Goal: Information Seeking & Learning: Learn about a topic

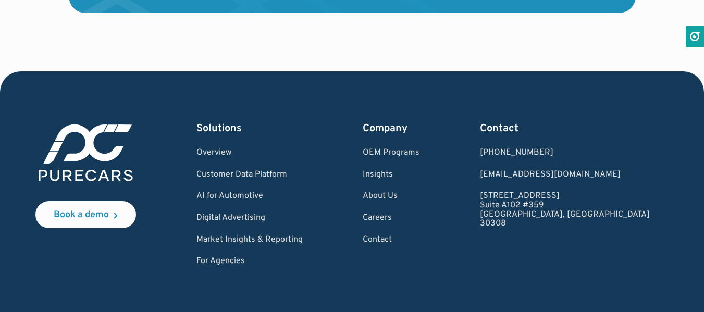
scroll to position [3213, 0]
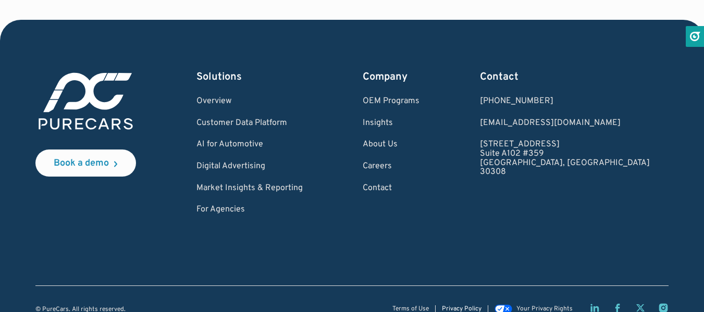
click at [462, 306] on link "Privacy Policy" at bounding box center [462, 309] width 40 height 7
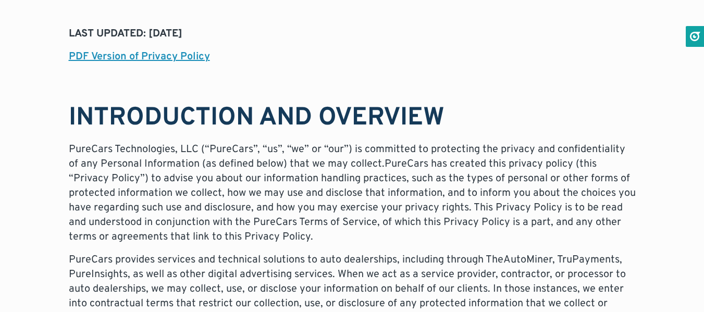
scroll to position [168, 0]
click at [96, 148] on p "PureCars Technologies, LLC (“PureCars”, “us”, “we” or “our”) is committed to pr…" at bounding box center [352, 193] width 567 height 102
copy p "PureCars Technologies, LLC"
drag, startPoint x: 96, startPoint y: 148, endPoint x: 189, endPoint y: 146, distance: 93.3
click at [189, 146] on p "PureCars Technologies, LLC (“PureCars”, “us”, “we” or “our”) is committed to pr…" at bounding box center [352, 193] width 567 height 102
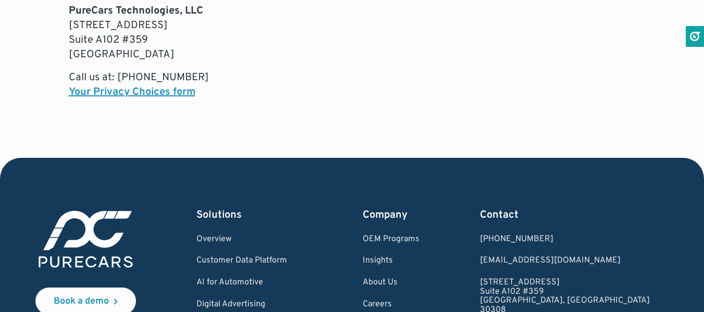
scroll to position [7148, 0]
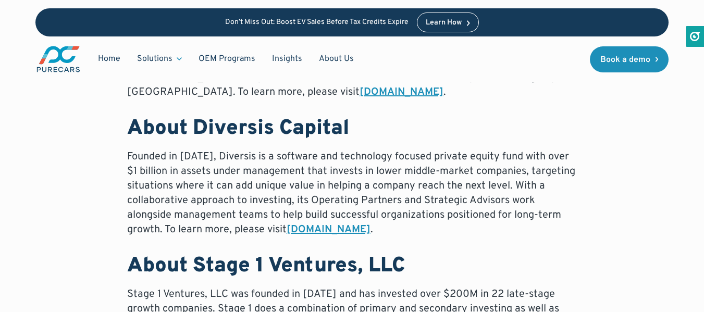
scroll to position [1091, 0]
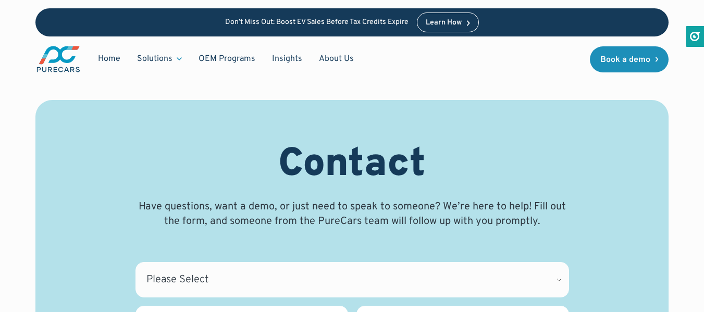
scroll to position [724, 0]
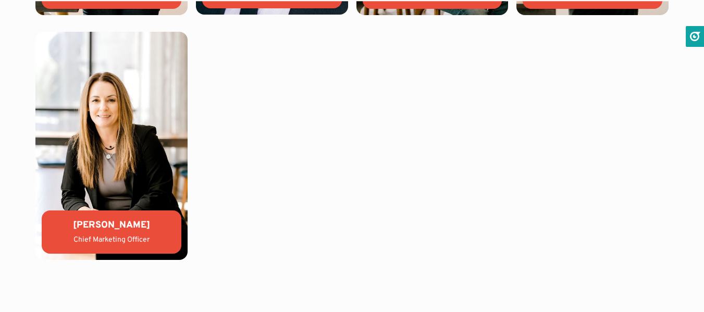
scroll to position [2500, 0]
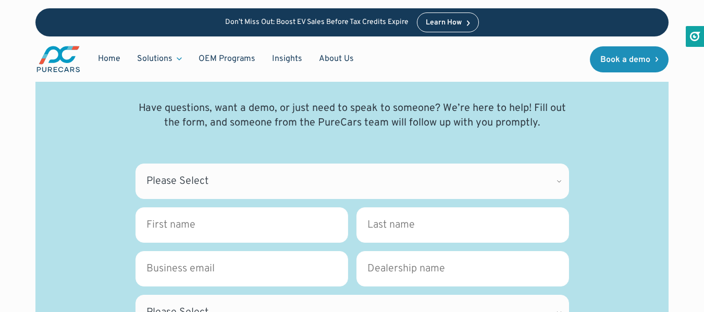
scroll to position [156, 0]
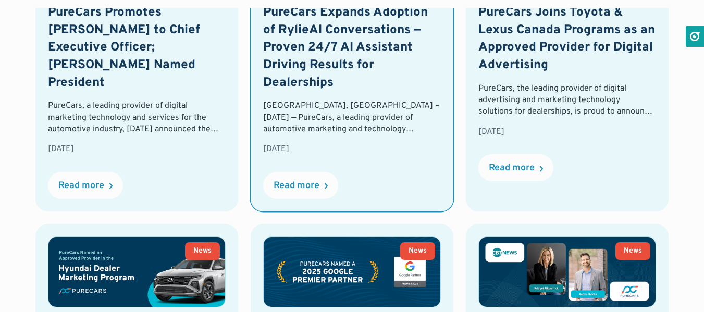
scroll to position [729, 0]
